Goal: Task Accomplishment & Management: Complete application form

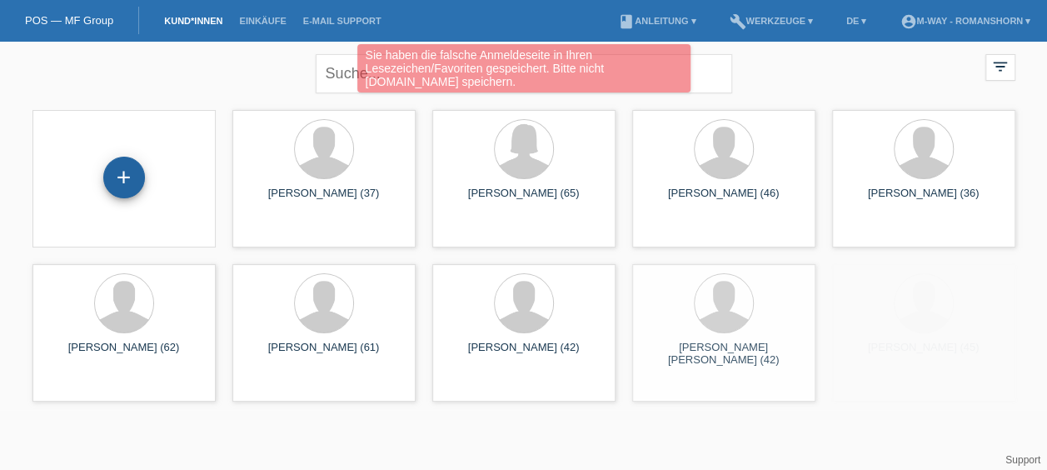
click at [110, 177] on div "+" at bounding box center [124, 177] width 40 height 28
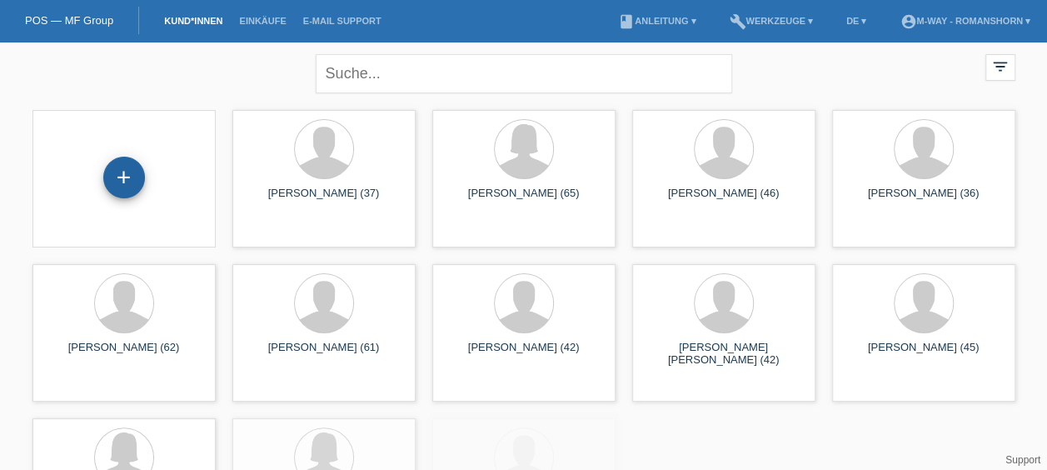
click at [128, 182] on div "+" at bounding box center [124, 178] width 42 height 42
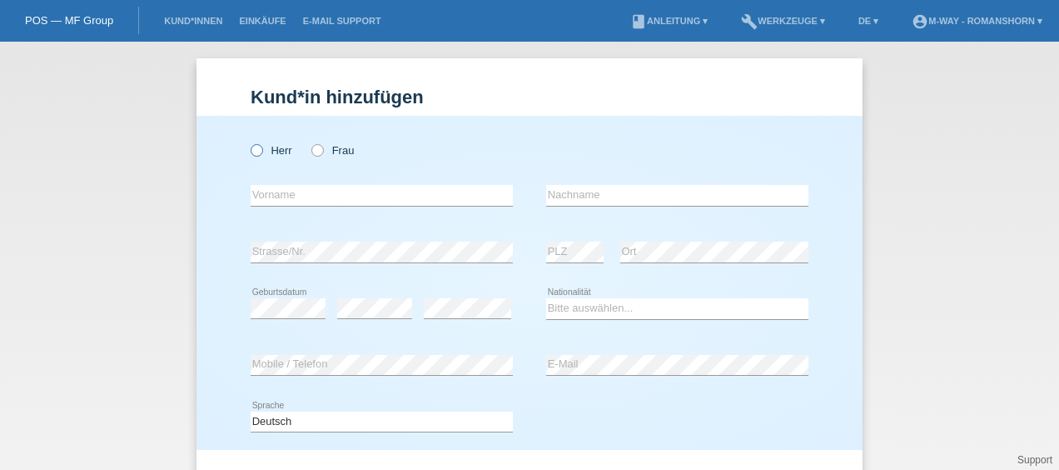
click at [257, 150] on label "Herr" at bounding box center [272, 150] width 42 height 12
click at [257, 150] on input "Herr" at bounding box center [256, 149] width 11 height 11
radio input "true"
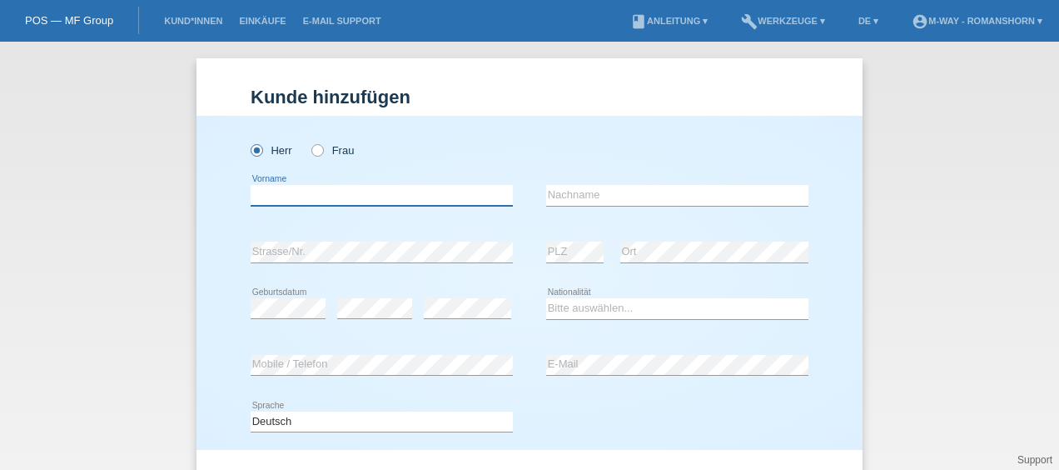
click at [288, 192] on input "text" at bounding box center [382, 195] width 262 height 21
type input "Hans Jörg"
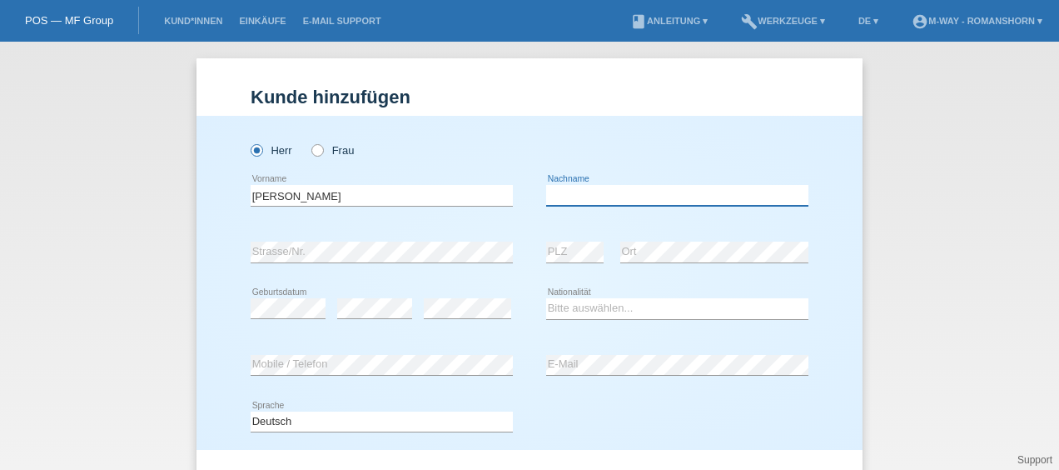
click at [576, 197] on input "text" at bounding box center [677, 195] width 262 height 21
type input "[PERSON_NAME]"
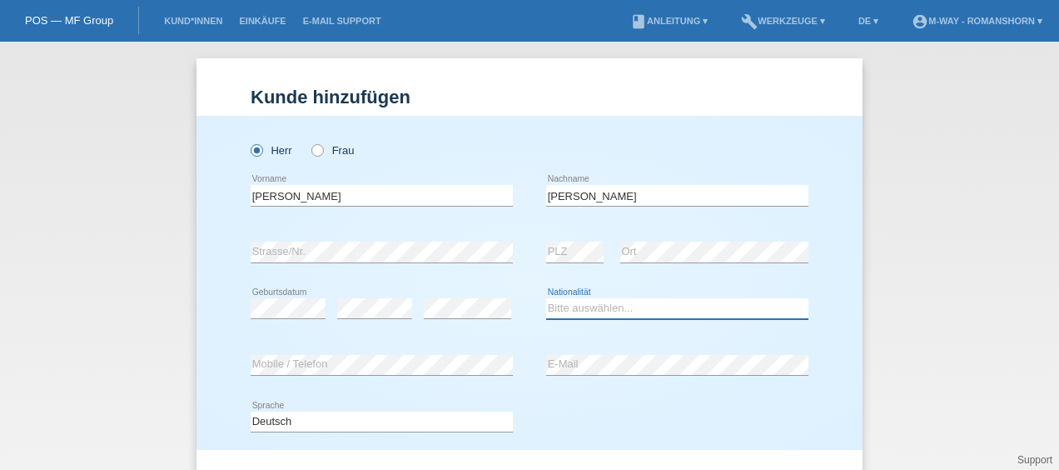
click at [611, 316] on select "Bitte auswählen... Schweiz Deutschland Liechtenstein Österreich ------------ Af…" at bounding box center [677, 308] width 262 height 20
select select "CH"
click at [546, 298] on select "Bitte auswählen... Schweiz Deutschland Liechtenstein Österreich ------------ Af…" at bounding box center [677, 308] width 262 height 20
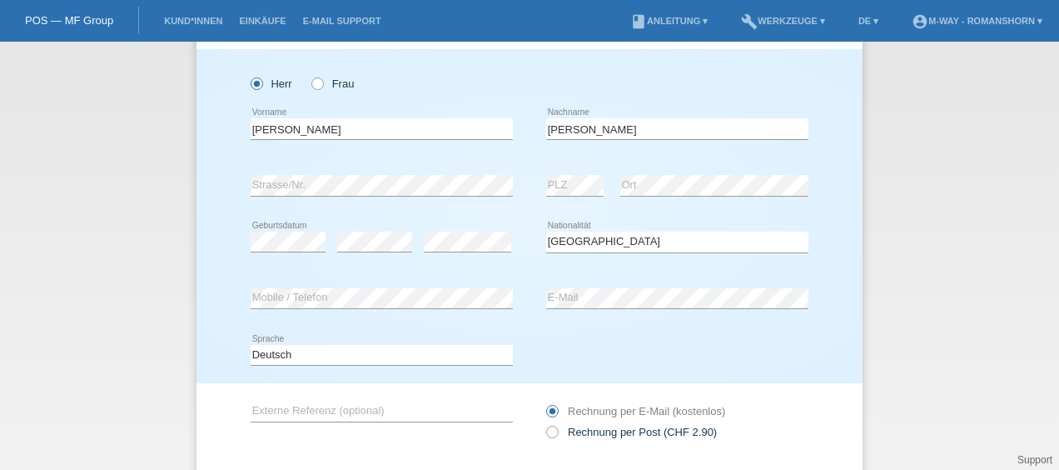
click at [633, 336] on div "Deutsch Français Italiano English error Sprache" at bounding box center [530, 355] width 558 height 57
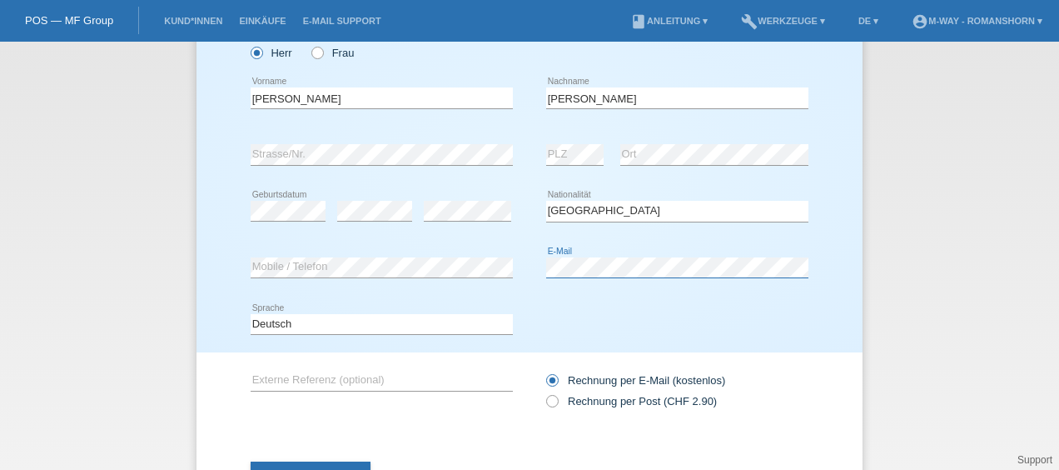
scroll to position [94, 0]
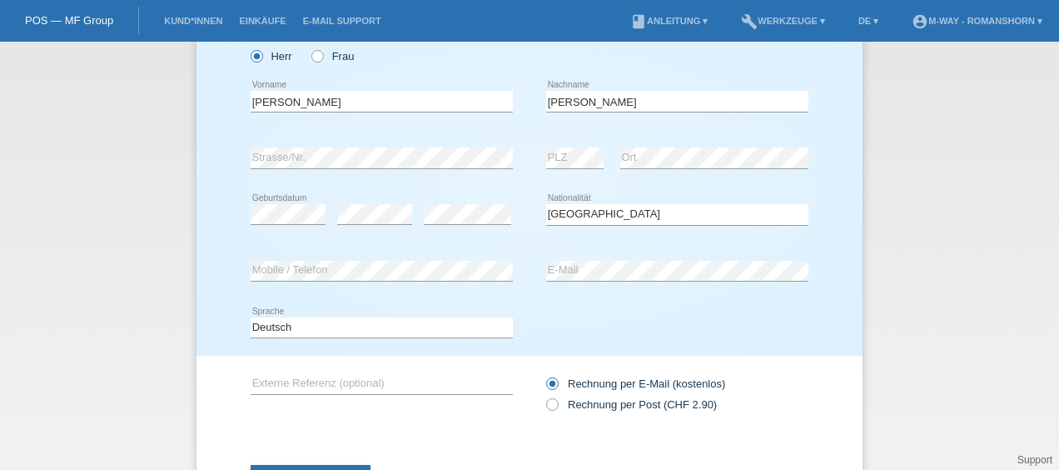
click at [909, 291] on div "Kund*in hinzufügen Kunde hinzufügen Kundin hinzufügen Herr Frau Hans Jörg error…" at bounding box center [529, 256] width 1059 height 428
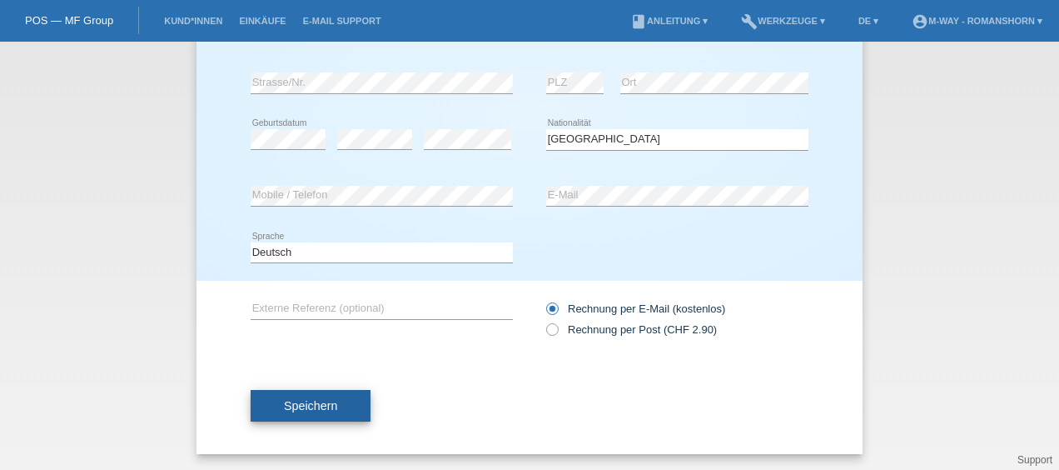
click at [326, 399] on span "Speichern" at bounding box center [310, 405] width 53 height 13
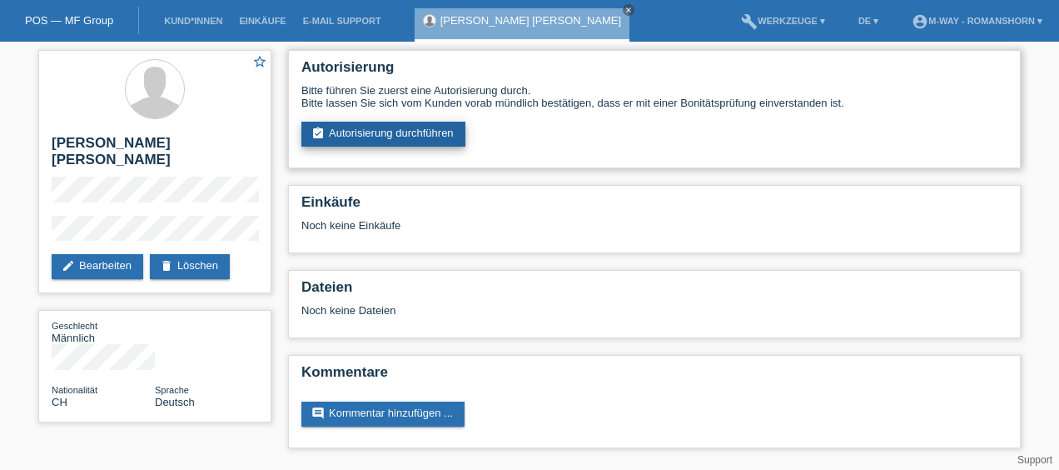
click at [424, 128] on link "assignment_turned_in Autorisierung durchführen" at bounding box center [383, 134] width 164 height 25
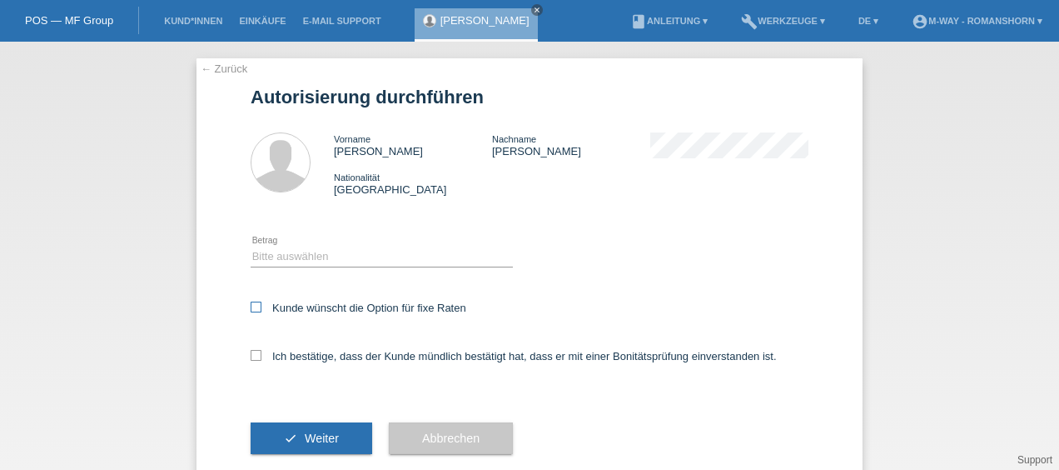
click at [254, 313] on label "Kunde wünscht die Option für fixe Raten" at bounding box center [359, 307] width 216 height 12
click at [254, 312] on input "Kunde wünscht die Option für fixe Raten" at bounding box center [256, 306] width 11 height 11
checkbox input "true"
click at [251, 353] on icon at bounding box center [256, 355] width 11 height 11
click at [251, 353] on input "Ich bestätige, dass der Kunde mündlich bestätigt hat, dass er mit einer Bonität…" at bounding box center [256, 355] width 11 height 11
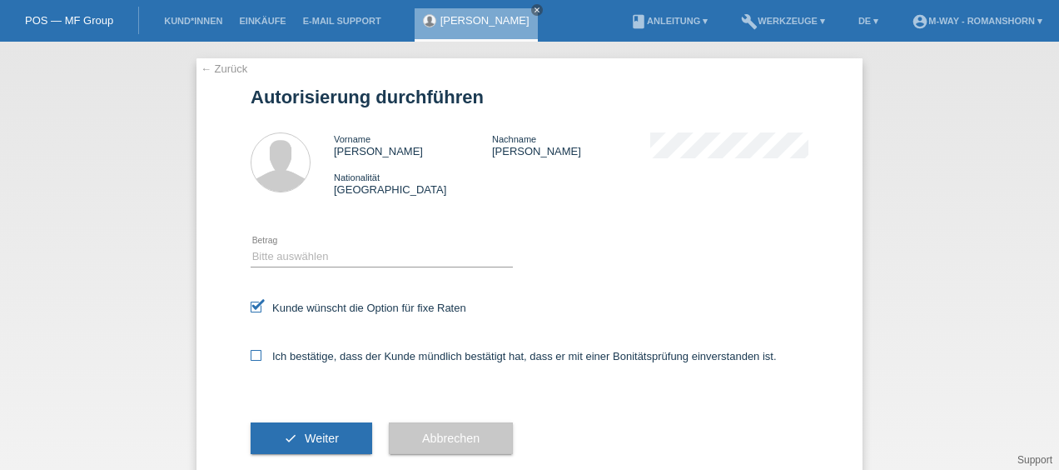
checkbox input "true"
click at [339, 253] on select "Bitte auswählen CHF 1.00 - CHF 499.00 CHF 500.00 - CHF 1'999.00 CHF 2'000.00 - …" at bounding box center [382, 256] width 262 height 20
select select "3"
click at [251, 246] on select "Bitte auswählen CHF 1.00 - CHF 499.00 CHF 500.00 - CHF 1'999.00 CHF 2'000.00 - …" at bounding box center [382, 256] width 262 height 20
click at [605, 274] on div "Bitte auswählen CHF 1.00 - CHF 499.00 CHF 500.00 - CHF 1'999.00 CHF 2'000.00 - …" at bounding box center [530, 257] width 558 height 57
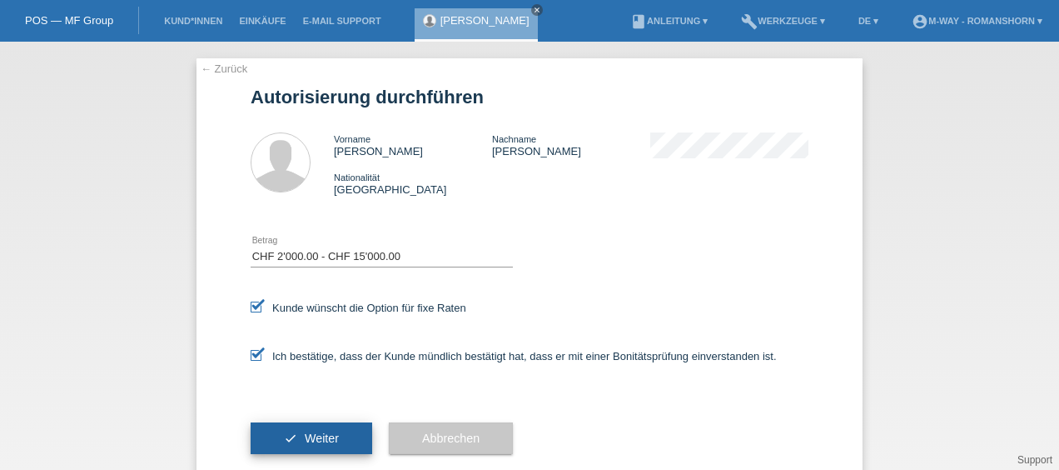
click at [297, 442] on button "check Weiter" at bounding box center [312, 438] width 122 height 32
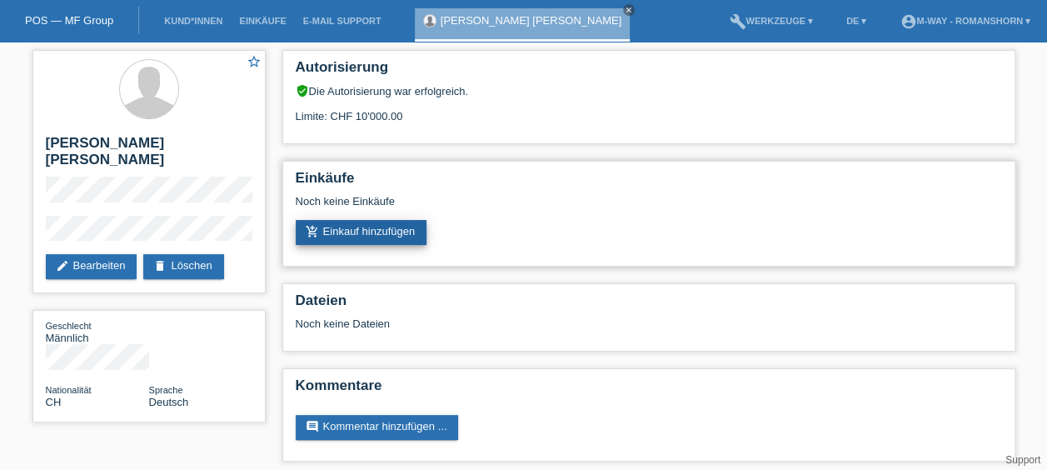
click at [376, 228] on link "add_shopping_cart Einkauf hinzufügen" at bounding box center [362, 232] width 132 height 25
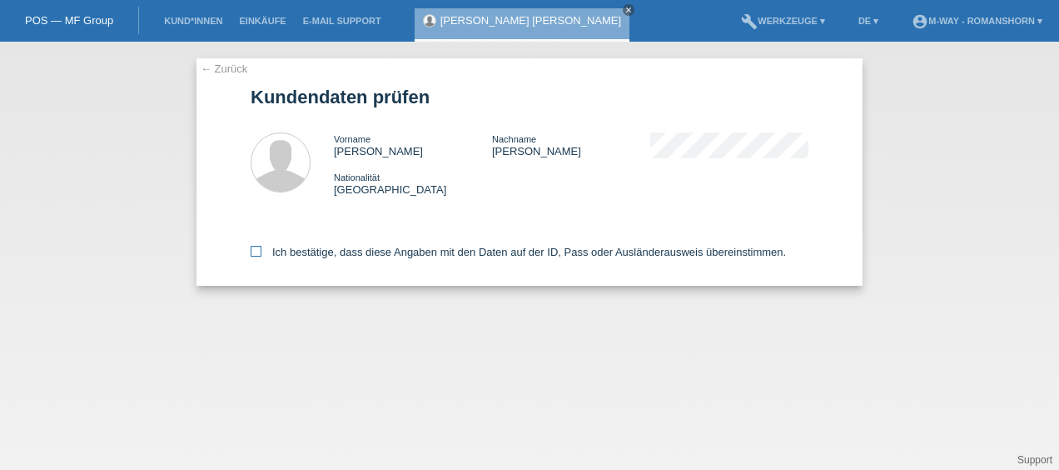
click at [288, 246] on label "Ich bestätige, dass diese Angaben mit den Daten auf der ID, Pass oder Ausländer…" at bounding box center [518, 252] width 535 height 12
click at [261, 246] on input "Ich bestätige, dass diese Angaben mit den Daten auf der ID, Pass oder Ausländer…" at bounding box center [256, 251] width 11 height 11
checkbox input "true"
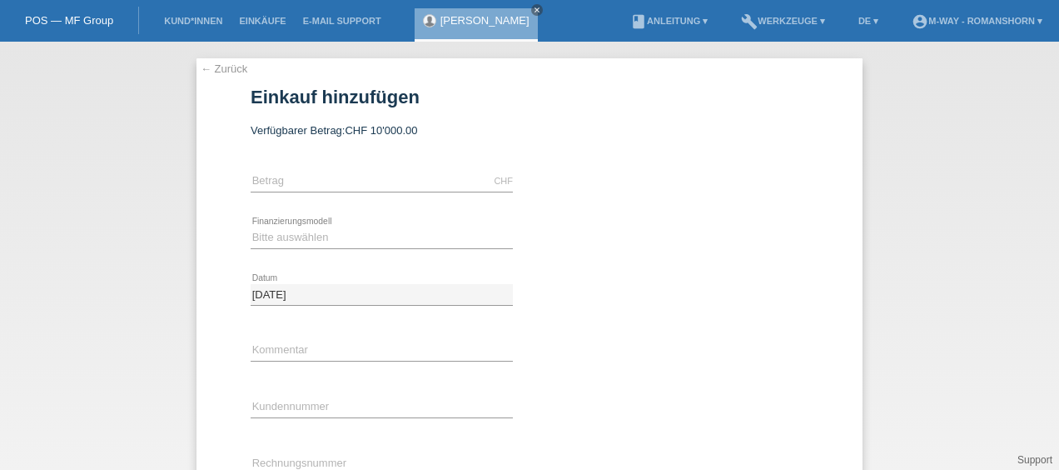
click at [347, 193] on div "CHF error [GEOGRAPHIC_DATA]" at bounding box center [382, 181] width 262 height 57
click at [325, 182] on input "text" at bounding box center [382, 181] width 262 height 21
type input "2934.00"
click at [305, 235] on select "Bitte auswählen Fixe Raten Kauf auf Rechnung mit Teilzahlungsoption" at bounding box center [382, 237] width 262 height 20
select select "77"
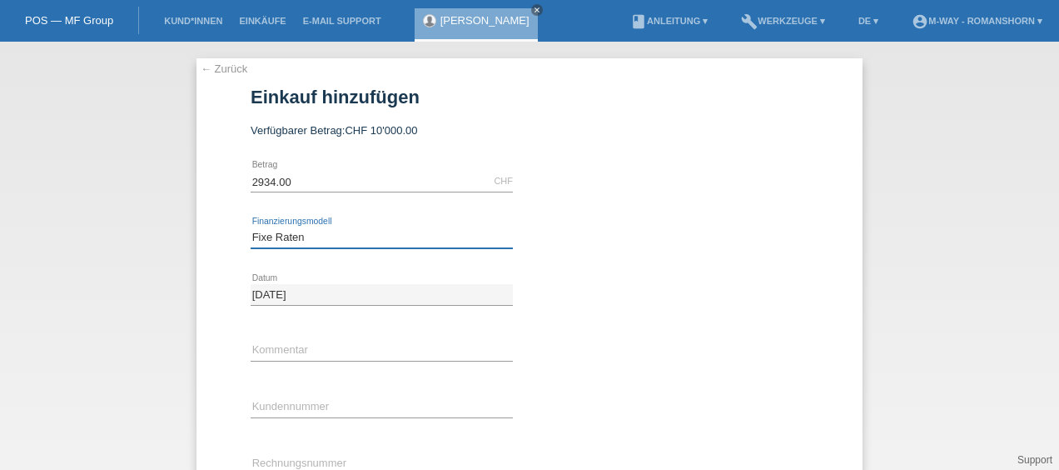
click at [251, 227] on select "Bitte auswählen Fixe Raten Kauf auf Rechnung mit Teilzahlungsoption" at bounding box center [382, 237] width 262 height 20
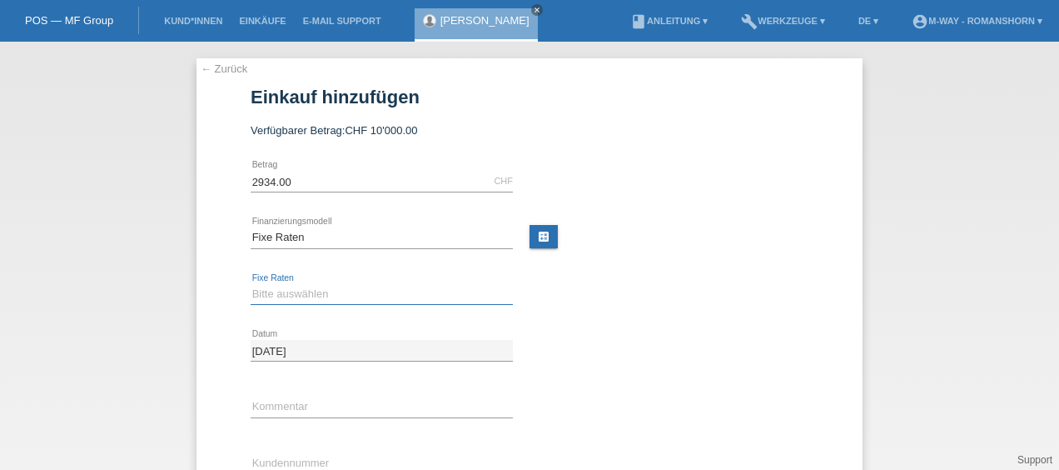
click at [329, 296] on select "Bitte auswählen 4 Raten 5 Raten 6 Raten 7 Raten 8 Raten 9 Raten 10 Raten 11 Rat…" at bounding box center [382, 294] width 262 height 20
select select "172"
click at [251, 284] on select "Bitte auswählen 4 Raten 5 Raten 6 Raten 7 Raten 8 Raten 9 Raten 10 Raten 11 Rat…" at bounding box center [382, 294] width 262 height 20
click at [566, 286] on div "Bitte auswählen 4 Raten 5 Raten 6 Raten 7 Raten 8 Raten 9 Raten 10 Raten 11 Rat…" at bounding box center [530, 294] width 558 height 57
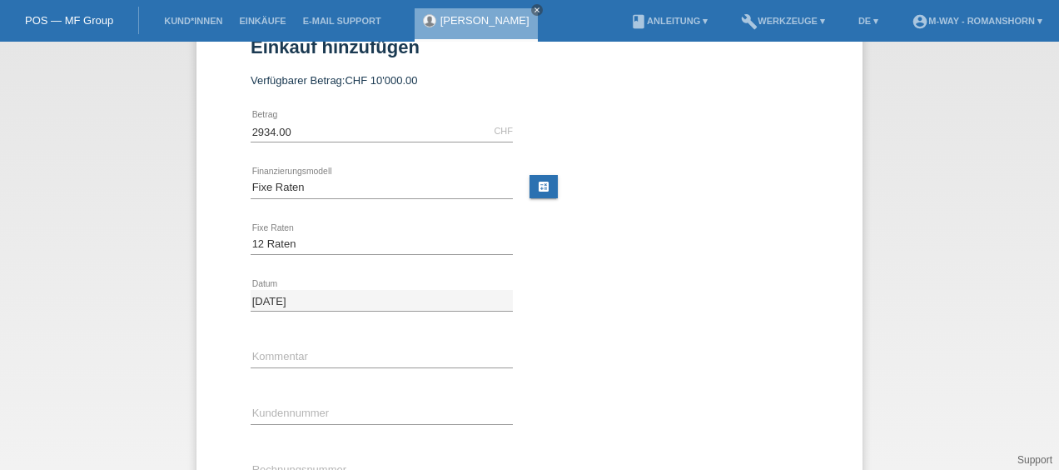
scroll to position [67, 0]
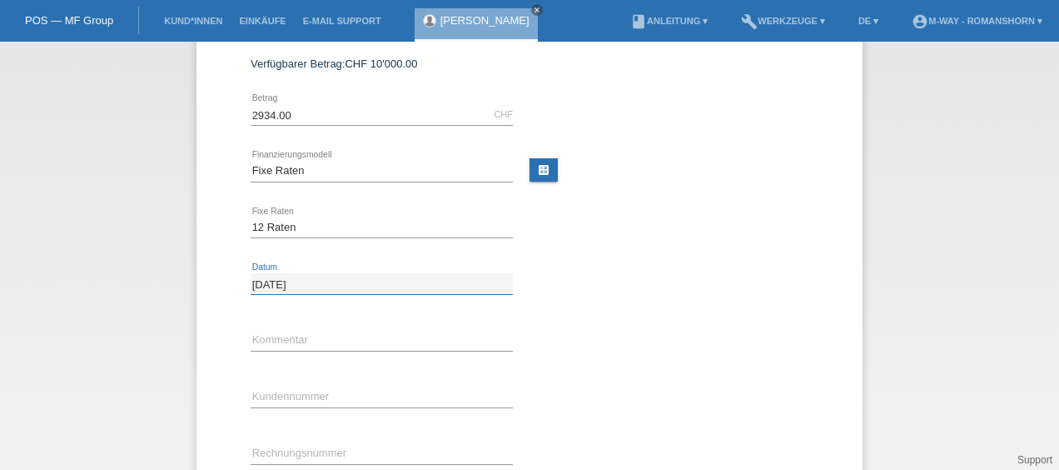
click at [358, 277] on input "18.09.2025" at bounding box center [382, 283] width 262 height 21
click at [258, 276] on input "18.09.2025" at bounding box center [382, 283] width 262 height 21
click at [558, 330] on div "error Kommentar" at bounding box center [530, 340] width 558 height 57
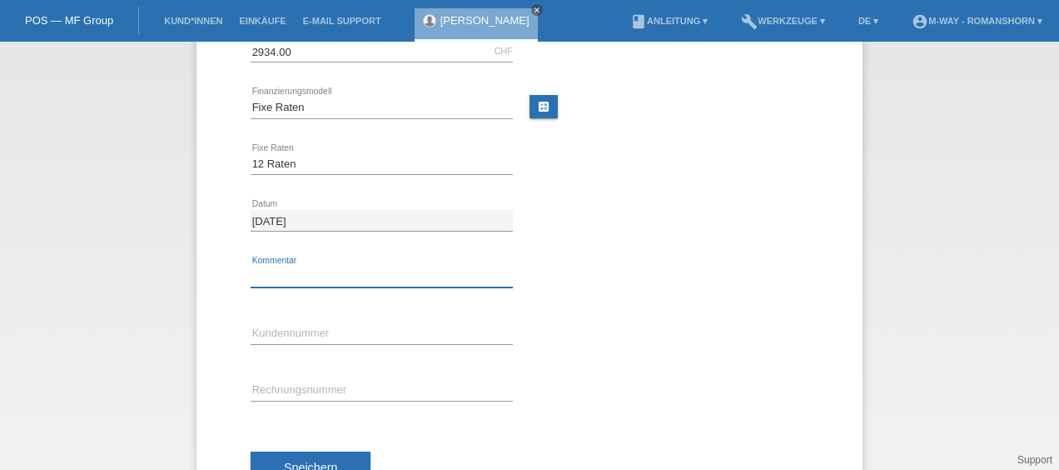
click at [354, 271] on input "text" at bounding box center [382, 276] width 262 height 21
click at [285, 279] on input "text" at bounding box center [382, 276] width 262 height 21
type input "Cilo Rivercross CXF 04"
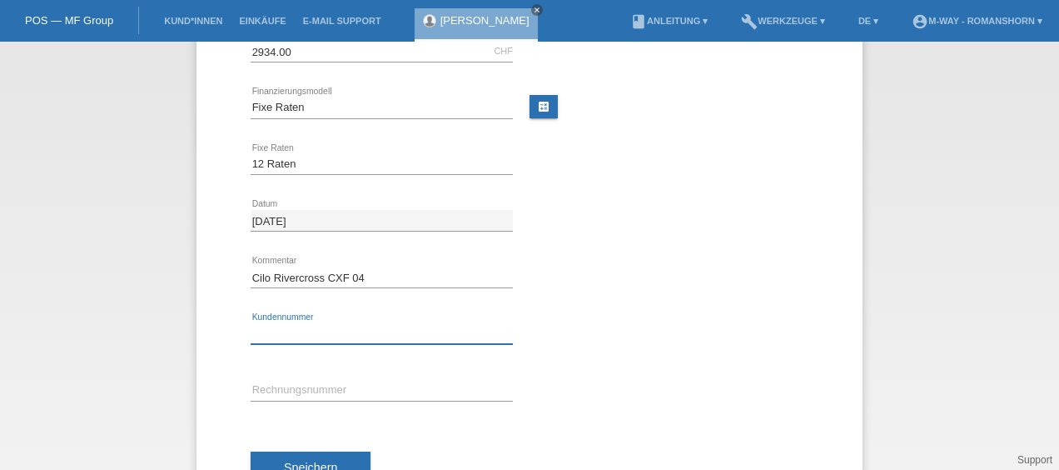
click at [313, 341] on input "text" at bounding box center [382, 333] width 262 height 21
click at [301, 326] on input "text" at bounding box center [382, 333] width 262 height 21
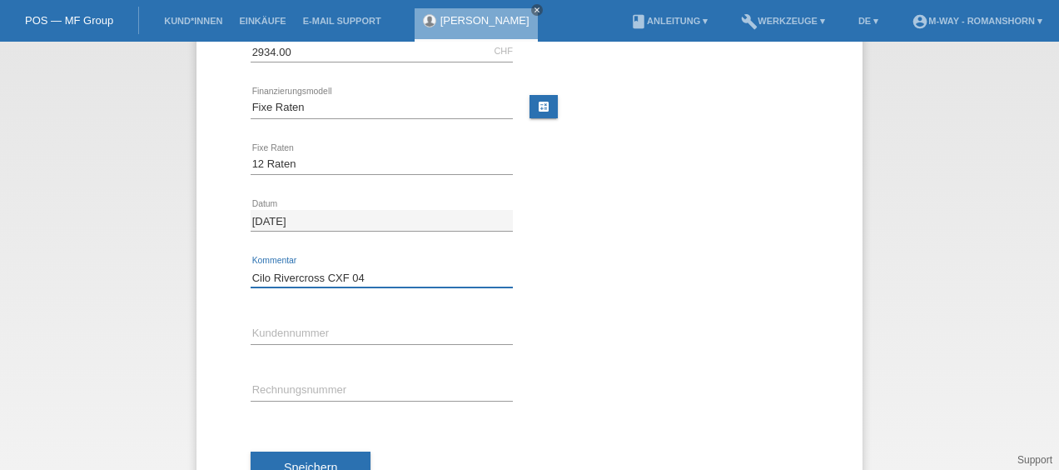
click at [378, 271] on input "Cilo Rivercross CXF 04" at bounding box center [382, 276] width 262 height 21
type input "Cilo Rivercross CXF 04"
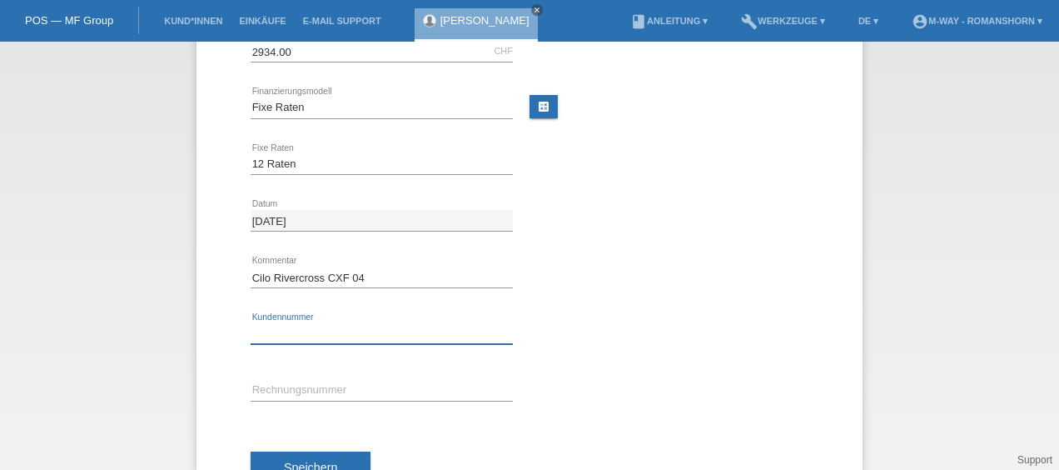
click at [323, 328] on input "text" at bounding box center [382, 333] width 262 height 21
type input "K511547"
click at [323, 376] on div "error Rechnungsnummer" at bounding box center [382, 390] width 262 height 57
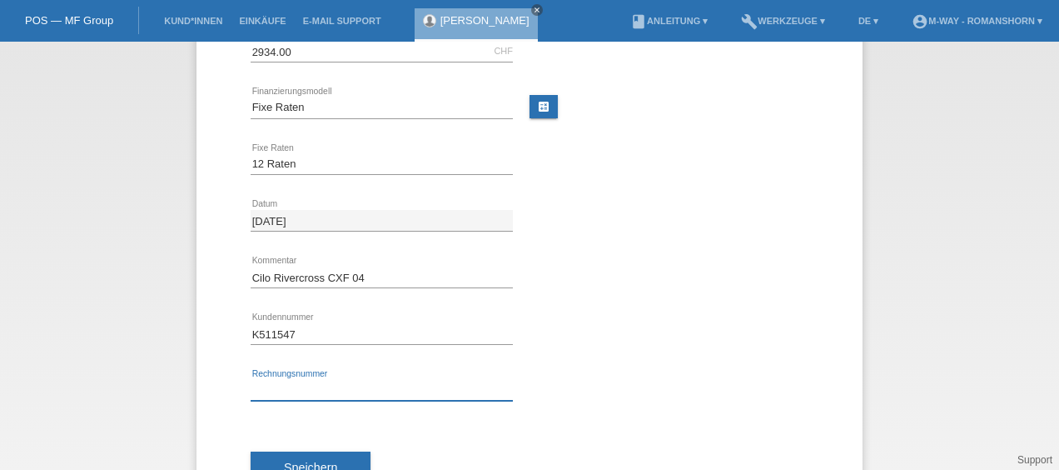
click at [295, 390] on input "text" at bounding box center [382, 390] width 262 height 21
type input "§"
type input "11464/52"
click at [561, 359] on div "K511547 error Kundennummer" at bounding box center [530, 334] width 558 height 57
click at [306, 453] on button "Speichern" at bounding box center [311, 467] width 120 height 32
